Goal: Information Seeking & Learning: Learn about a topic

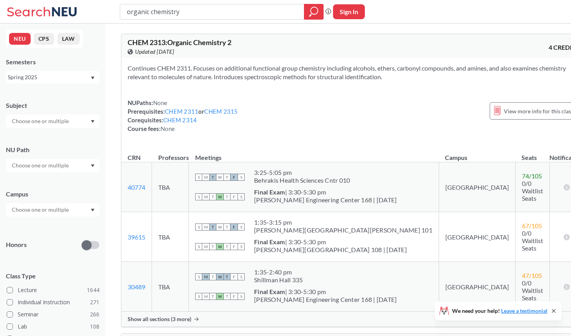
click at [72, 82] on div "Spring 2025" at bounding box center [52, 77] width 93 height 13
click at [69, 98] on div "Fall 2025" at bounding box center [54, 94] width 89 height 9
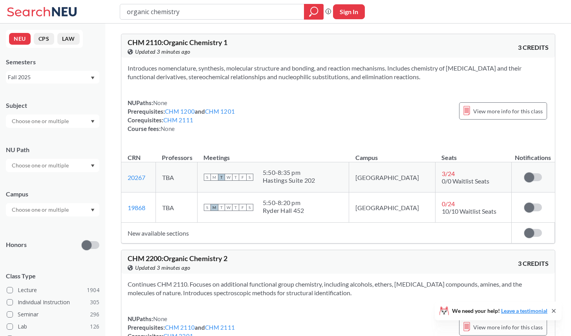
drag, startPoint x: 224, startPoint y: 12, endPoint x: 94, endPoint y: 9, distance: 130.3
click at [94, 9] on div "organic chemistry Phrase search guarantees the exact search appears in the resu…" at bounding box center [285, 12] width 571 height 24
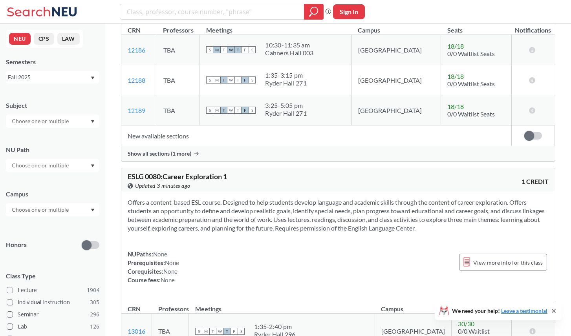
scroll to position [118, 0]
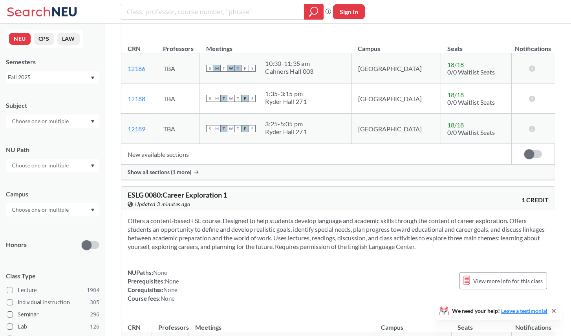
click at [57, 157] on div "NU Path" at bounding box center [52, 155] width 93 height 35
click at [57, 164] on input "text" at bounding box center [41, 165] width 66 height 9
click at [49, 210] on span "Difference/Diversity" at bounding box center [36, 210] width 52 height 9
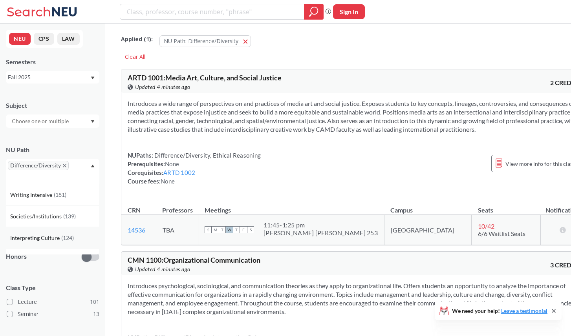
click at [44, 237] on span "Interpreting Culture" at bounding box center [35, 238] width 51 height 9
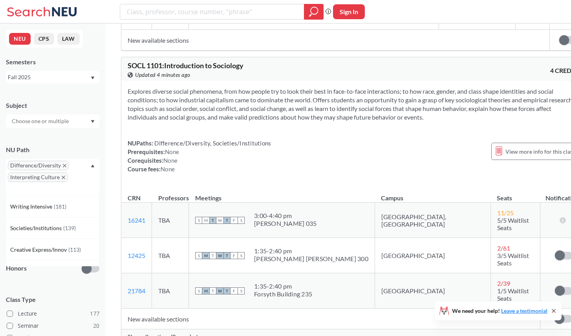
scroll to position [2352, 0]
click at [168, 334] on span "Show all sections (9 more)" at bounding box center [160, 337] width 64 height 7
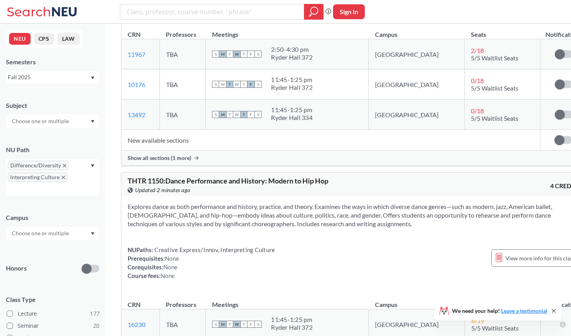
scroll to position [6219, 0]
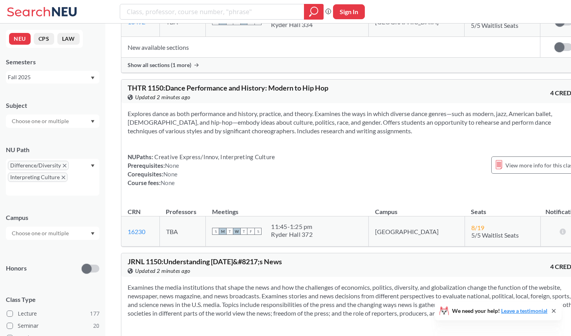
click at [73, 233] on div at bounding box center [52, 233] width 93 height 13
click at [54, 270] on div "Online ( 19 )" at bounding box center [54, 272] width 89 height 9
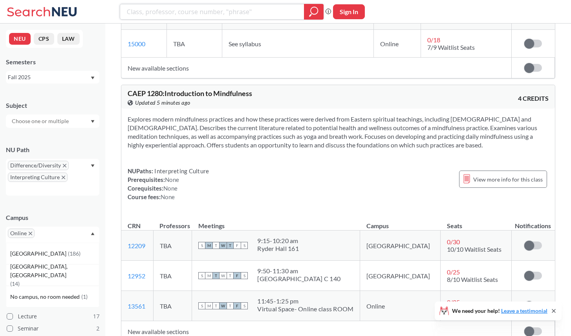
scroll to position [1950, 0]
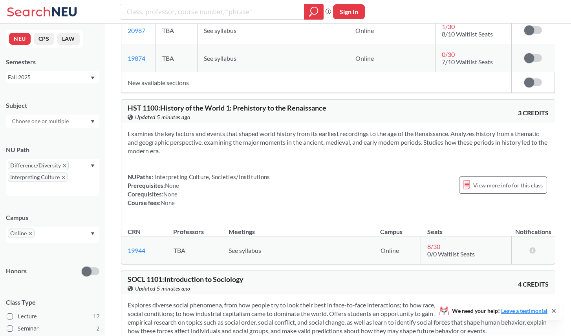
scroll to position [214, 0]
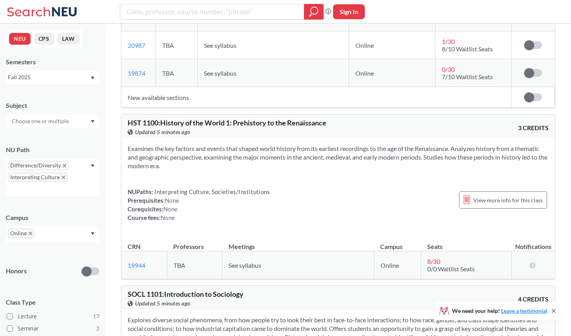
click at [30, 232] on icon "X to remove pill" at bounding box center [31, 234] width 4 height 4
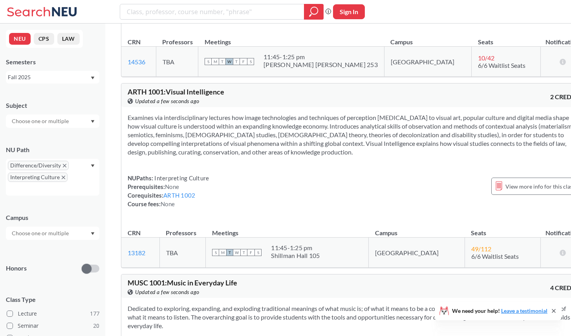
scroll to position [168, 0]
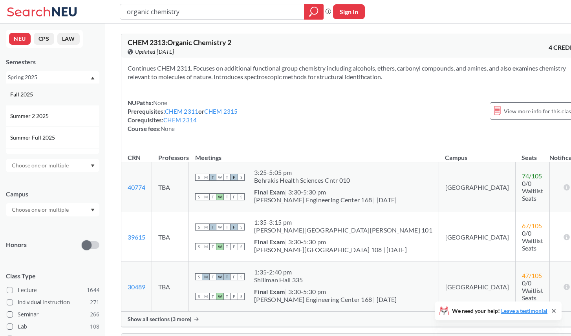
click at [66, 89] on div "Fall 2025" at bounding box center [52, 95] width 93 height 22
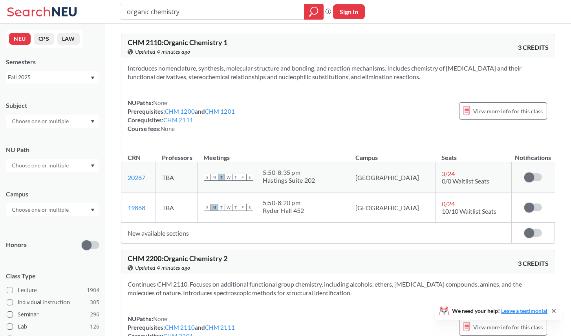
drag, startPoint x: 177, startPoint y: 23, endPoint x: 61, endPoint y: 16, distance: 116.0
click at [61, 16] on div "organic chemistry Phrase search guarantees the exact search appears in the resu…" at bounding box center [285, 12] width 571 height 24
click at [68, 111] on div "Subject" at bounding box center [52, 110] width 93 height 35
click at [66, 121] on input "text" at bounding box center [41, 121] width 66 height 9
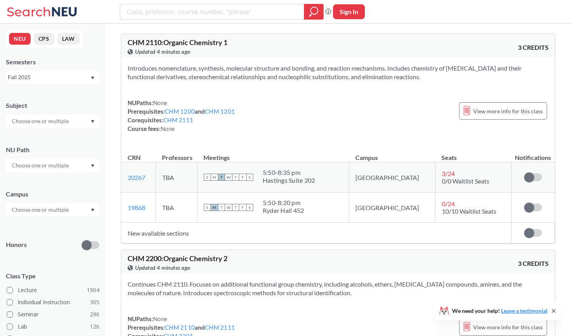
click at [53, 225] on div "Subject NU Path Campus Honors Class Type Lecture 1904 Individual Instruction 30…" at bounding box center [52, 271] width 93 height 356
click at [55, 161] on input "text" at bounding box center [41, 165] width 66 height 9
click at [52, 192] on span "Interpreting Culture" at bounding box center [35, 190] width 51 height 9
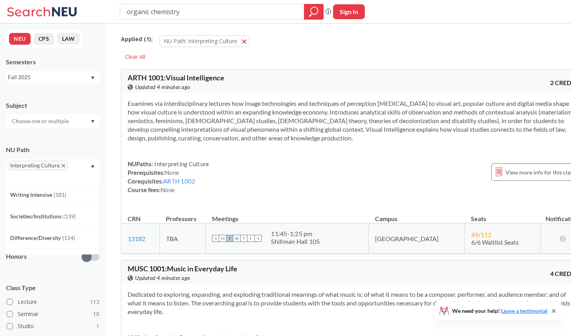
click at [76, 166] on div "Interpreting Culture" at bounding box center [52, 171] width 93 height 25
click at [75, 165] on div "Interpreting Culture" at bounding box center [52, 171] width 93 height 25
click at [55, 233] on div "Difference/Diversity ( 114 )" at bounding box center [52, 238] width 93 height 22
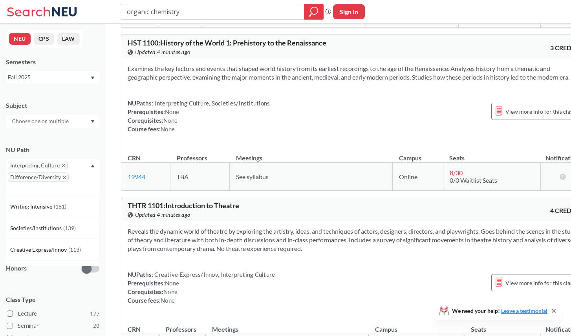
scroll to position [1074, 0]
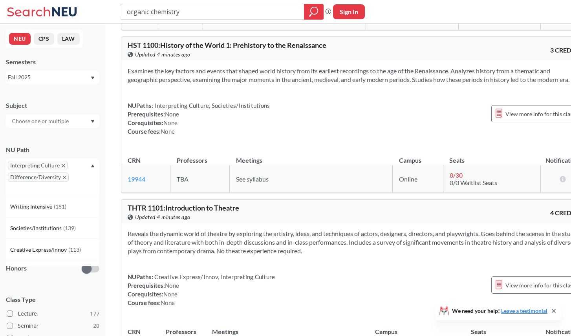
click at [245, 183] on span "See syllabus" at bounding box center [252, 178] width 33 height 7
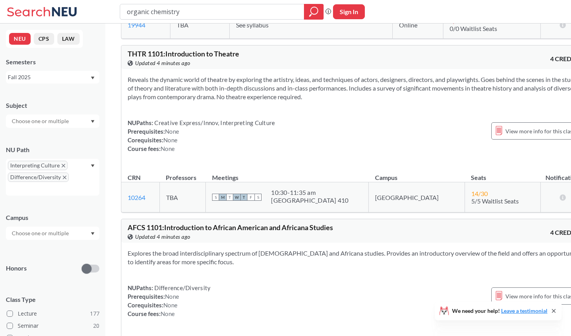
scroll to position [1228, 0]
click at [128, 58] on span "THTR 1101 : Introduction to Theatre" at bounding box center [183, 54] width 111 height 9
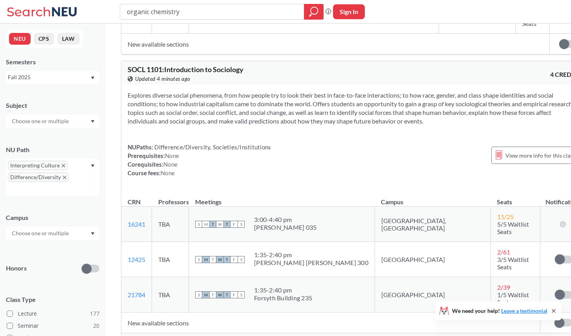
scroll to position [2346, 0]
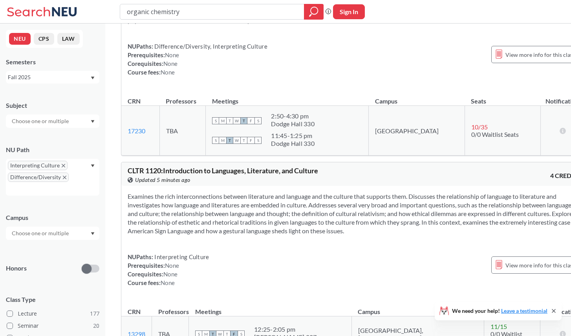
scroll to position [5048, 0]
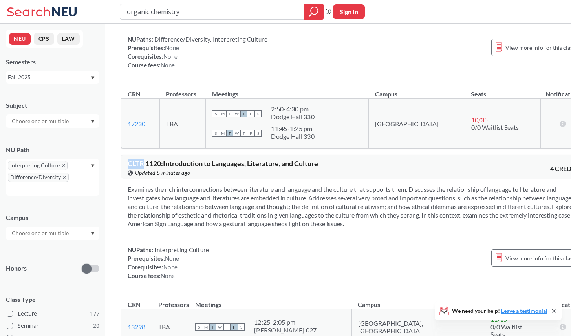
copy span "CLTR"
drag, startPoint x: 129, startPoint y: 35, endPoint x: 142, endPoint y: 35, distance: 13.3
click at [143, 159] on span "CLTR 1120 : Introduction to Languages, Literature, and Culture" at bounding box center [223, 163] width 190 height 9
click at [408, 246] on div "NUPaths: Interpreting Culture Prerequisites: None Corequisites: None Course fee…" at bounding box center [354, 263] width 453 height 35
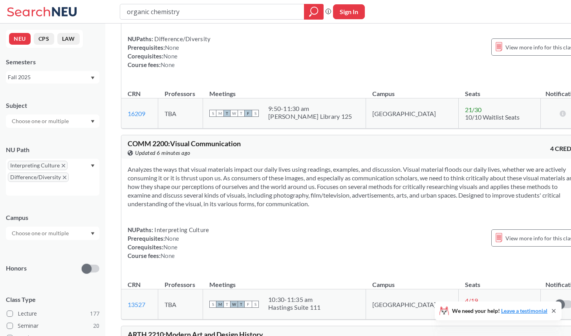
scroll to position [17717, 0]
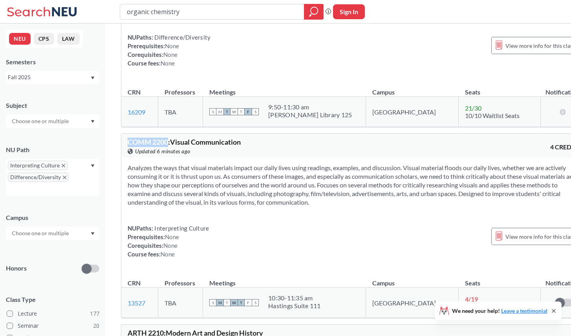
copy span "COMM 2200"
drag, startPoint x: 128, startPoint y: 42, endPoint x: 170, endPoint y: 43, distance: 41.2
click at [170, 138] on span "COMM 2200 : Visual Communication" at bounding box center [184, 142] width 113 height 9
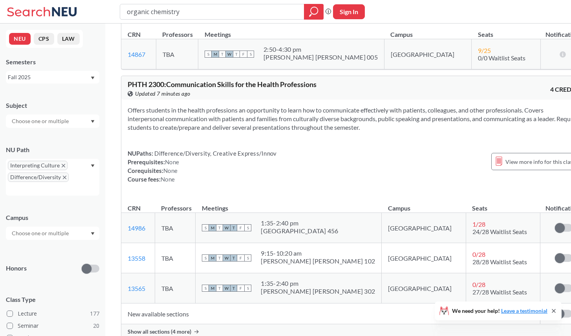
scroll to position [20312, 0]
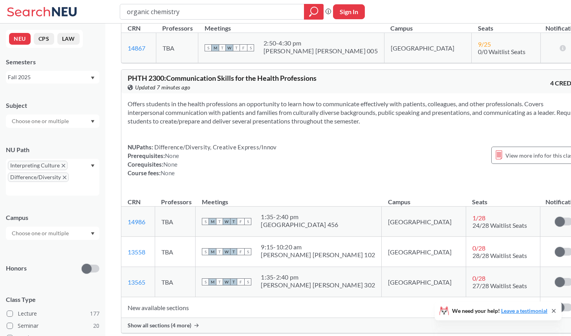
click at [195, 324] on icon at bounding box center [196, 326] width 4 height 4
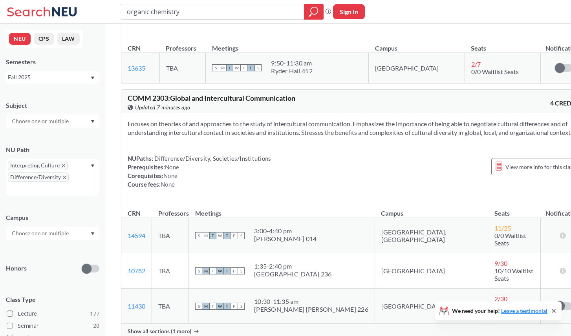
scroll to position [21454, 0]
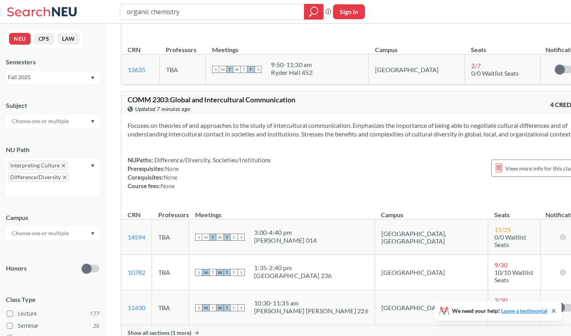
click at [190, 330] on span "Show all sections (1 more)" at bounding box center [160, 333] width 64 height 7
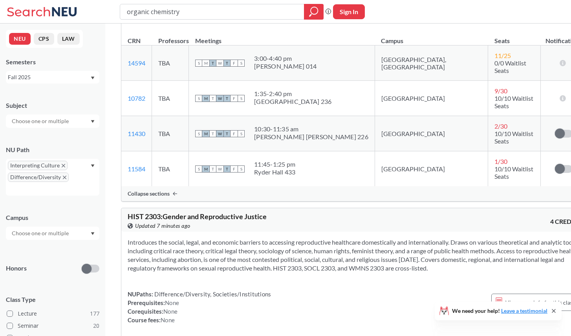
scroll to position [21675, 0]
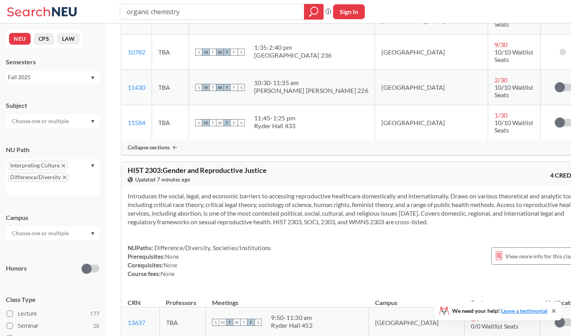
click at [64, 173] on span "Difference/Diversity" at bounding box center [38, 177] width 61 height 9
click at [64, 178] on icon "X to remove pill" at bounding box center [65, 178] width 4 height 4
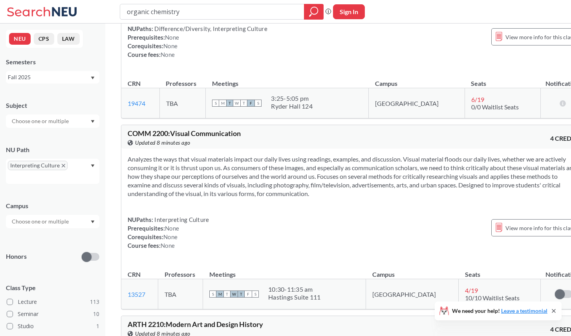
scroll to position [13139, 0]
click at [56, 225] on input "text" at bounding box center [41, 221] width 66 height 9
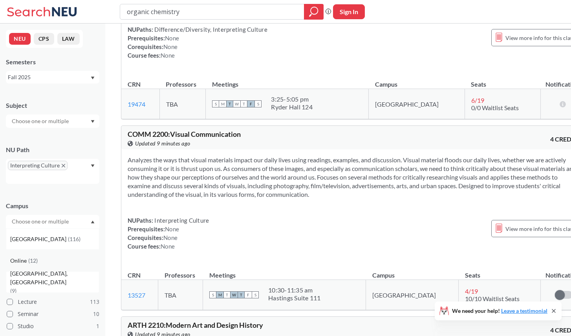
click at [48, 258] on div "Online ( 12 )" at bounding box center [54, 261] width 89 height 9
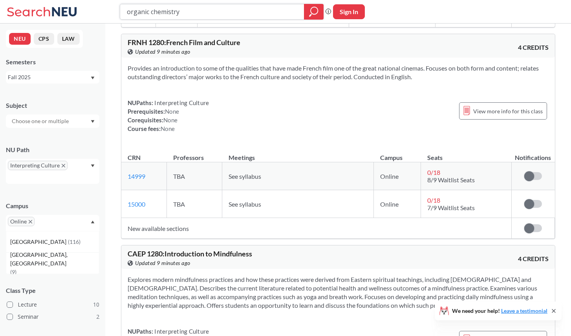
scroll to position [1297, 0]
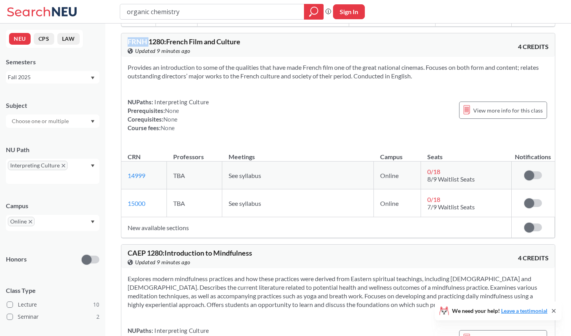
copy span "FRNH"
drag, startPoint x: 128, startPoint y: 32, endPoint x: 147, endPoint y: 32, distance: 18.8
click at [147, 37] on span "FRNH 1280 : French Film and Culture" at bounding box center [184, 41] width 113 height 9
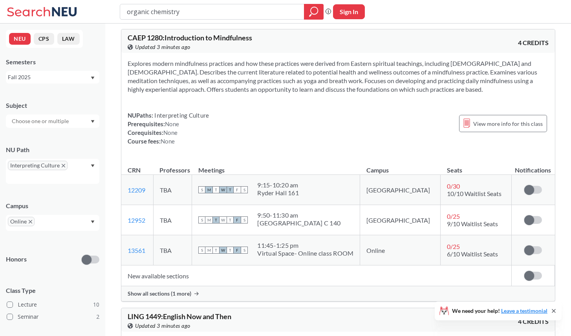
scroll to position [1514, 0]
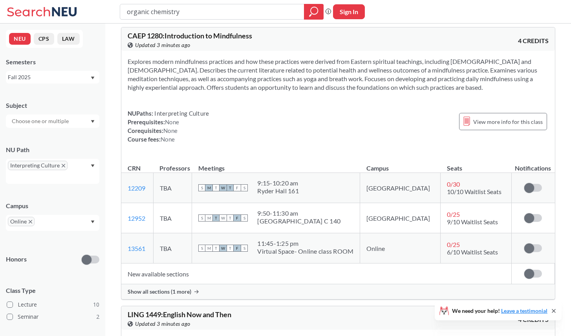
click at [181, 288] on div "Show all sections (1 more)" at bounding box center [337, 292] width 433 height 15
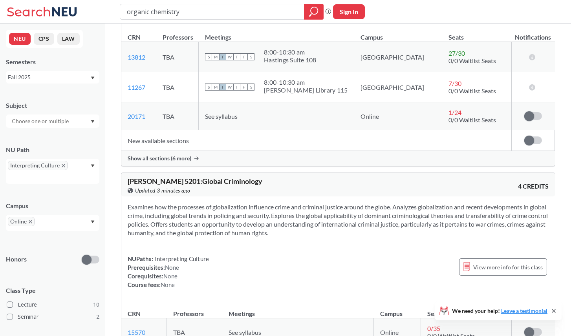
scroll to position [2348, 0]
